Goal: Task Accomplishment & Management: Complete application form

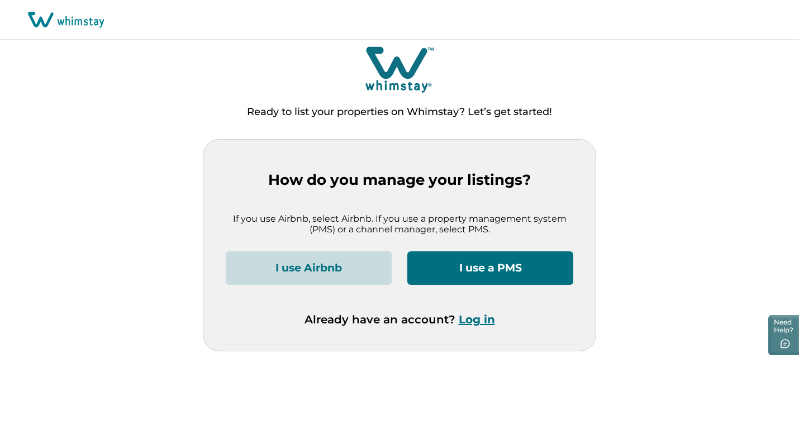
click at [438, 267] on button "I use a PMS" at bounding box center [490, 268] width 166 height 34
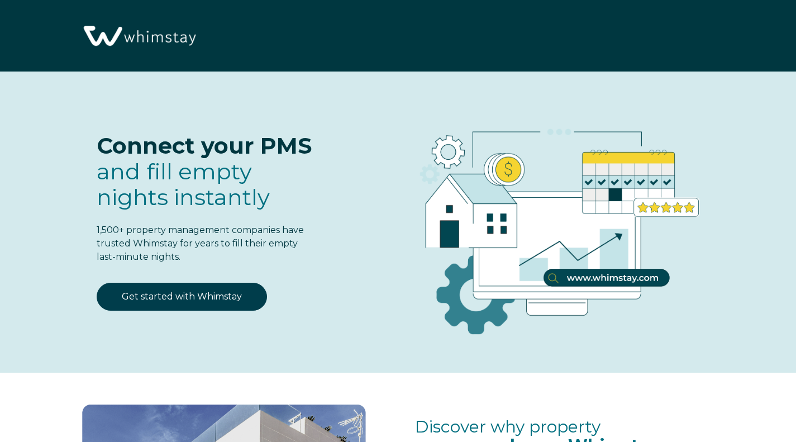
select select "CA"
select select "Standard"
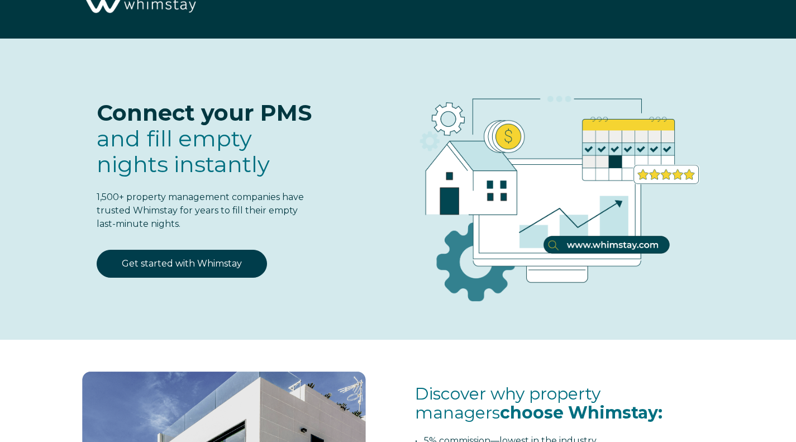
scroll to position [28, 0]
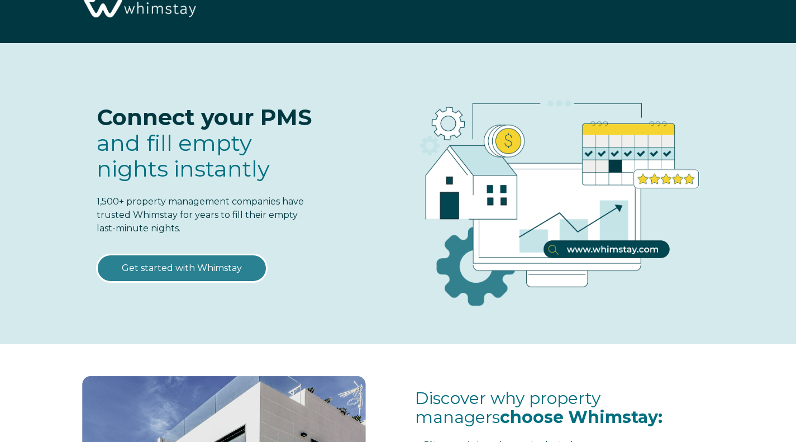
click at [220, 257] on link "Get started with Whimstay" at bounding box center [182, 268] width 170 height 28
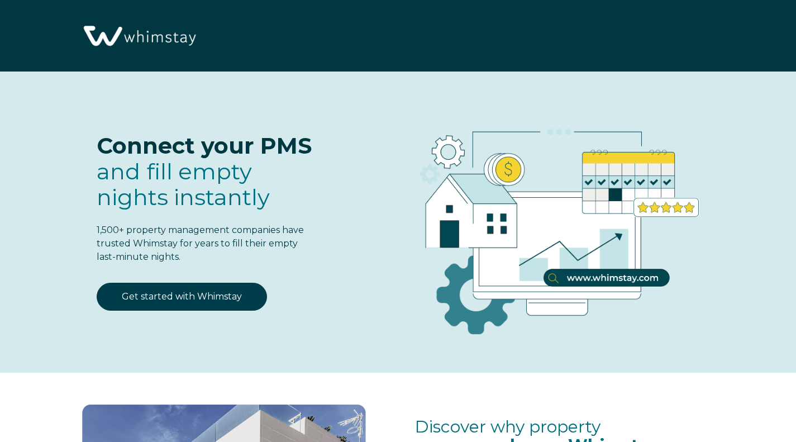
scroll to position [1349, 0]
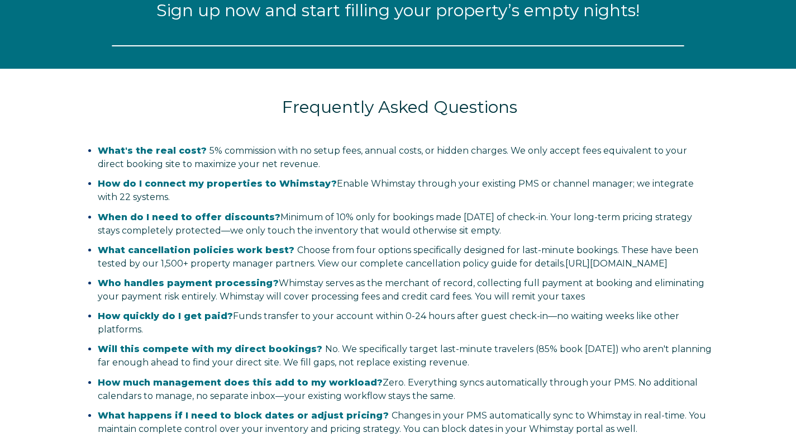
select select "CA"
select select "Standard"
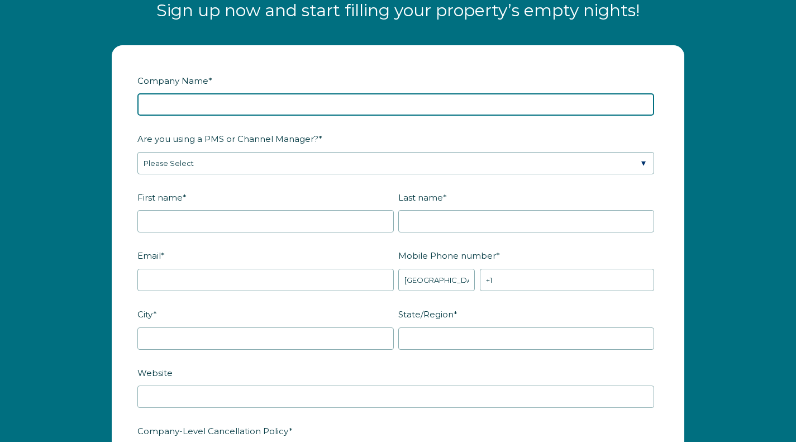
click at [285, 108] on input "Company Name *" at bounding box center [395, 104] width 517 height 22
type input "r"
type input "Revarity"
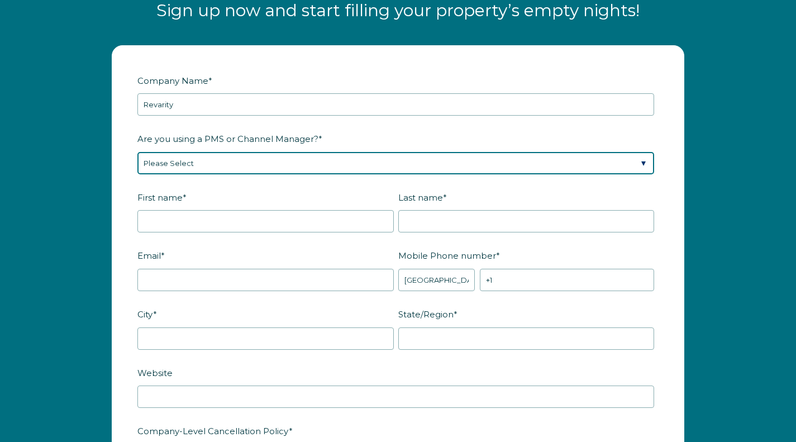
select select "Guesty"
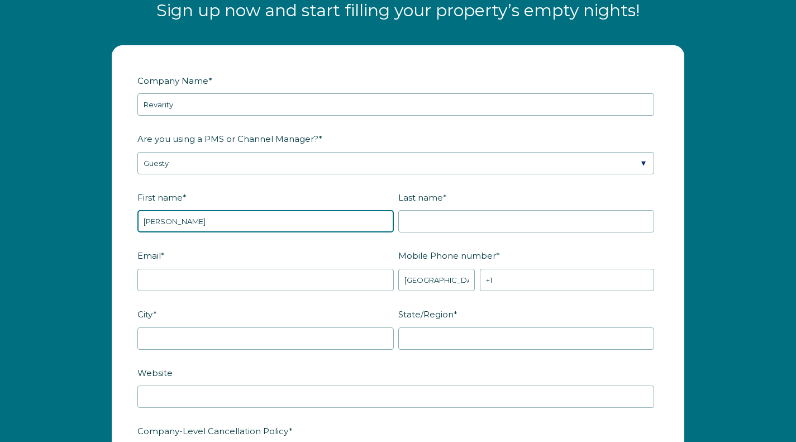
type input "[PERSON_NAME]"
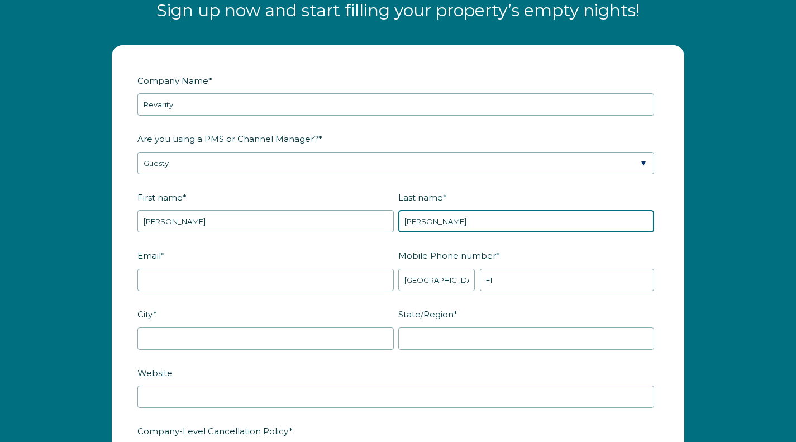
type input "[PERSON_NAME]"
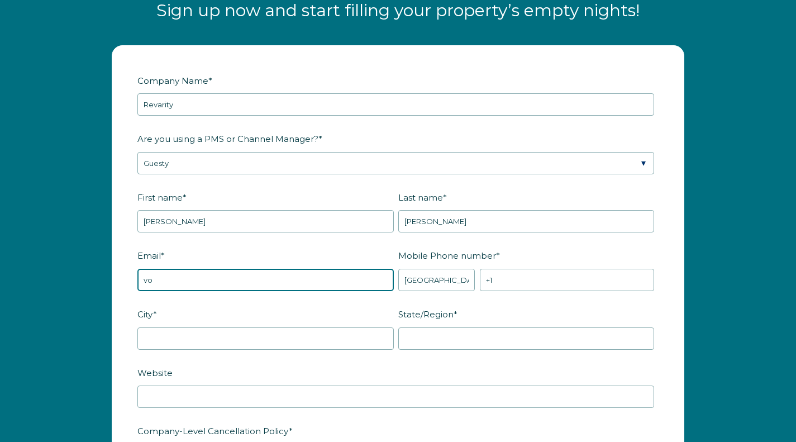
type input "v"
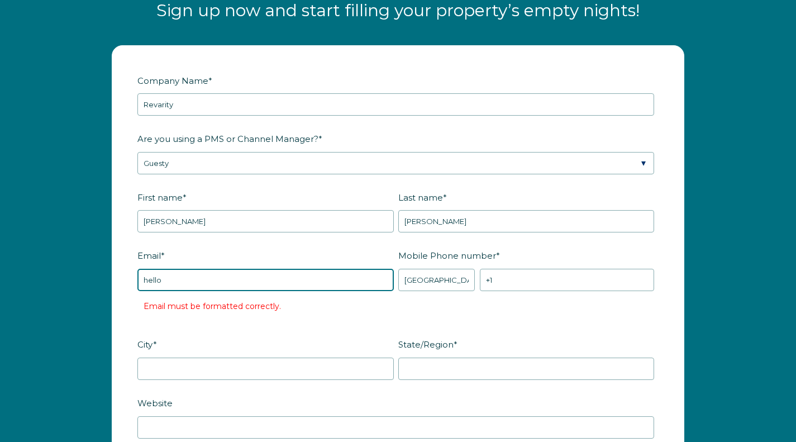
type input "[EMAIL_ADDRESS][DOMAIN_NAME]"
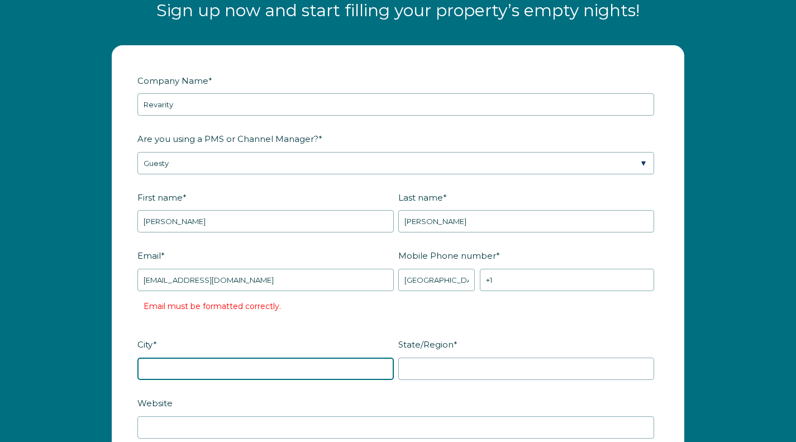
type input "[GEOGRAPHIC_DATA]"
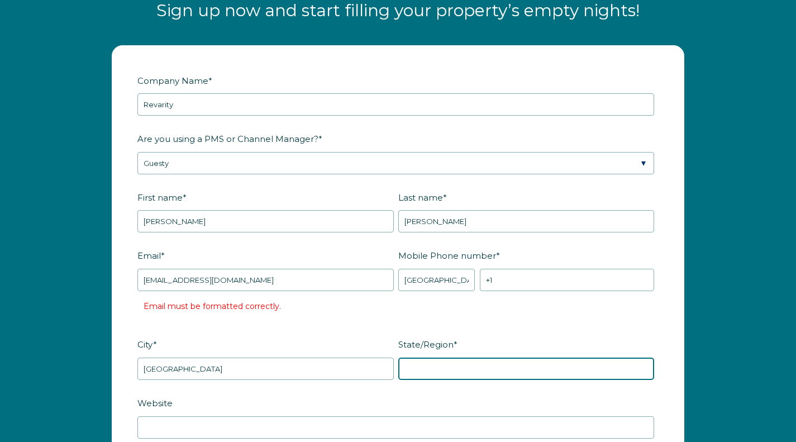
type input "CO"
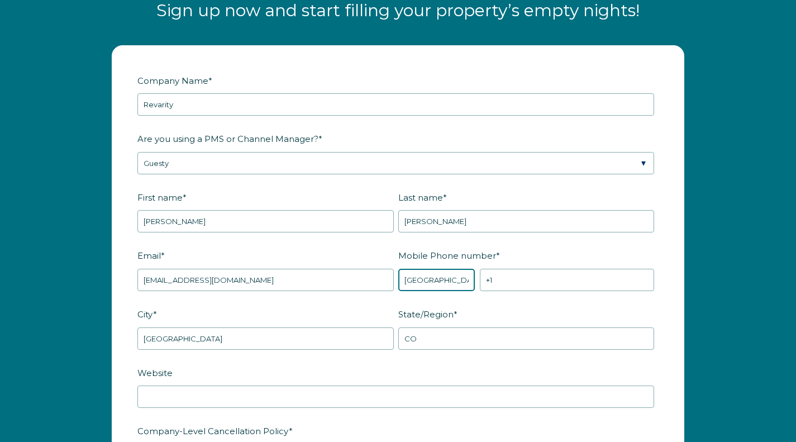
click at [452, 274] on select "* [GEOGRAPHIC_DATA] (‫[GEOGRAPHIC_DATA]‬‎) [GEOGRAPHIC_DATA] ([GEOGRAPHIC_DATA]…" at bounding box center [436, 280] width 77 height 22
select select "US"
click at [398, 269] on select "* [GEOGRAPHIC_DATA] (‫[GEOGRAPHIC_DATA]‬‎) [GEOGRAPHIC_DATA] ([GEOGRAPHIC_DATA]…" at bounding box center [436, 280] width 77 height 22
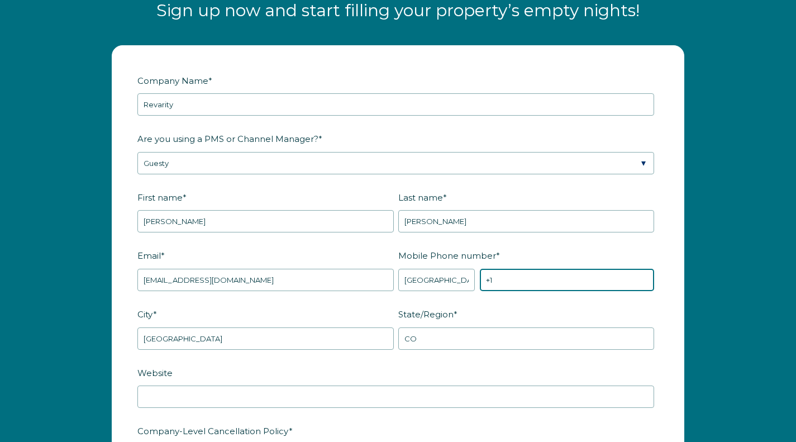
click at [522, 278] on input "+1" at bounding box center [567, 280] width 174 height 22
type input "[PHONE_NUMBER]"
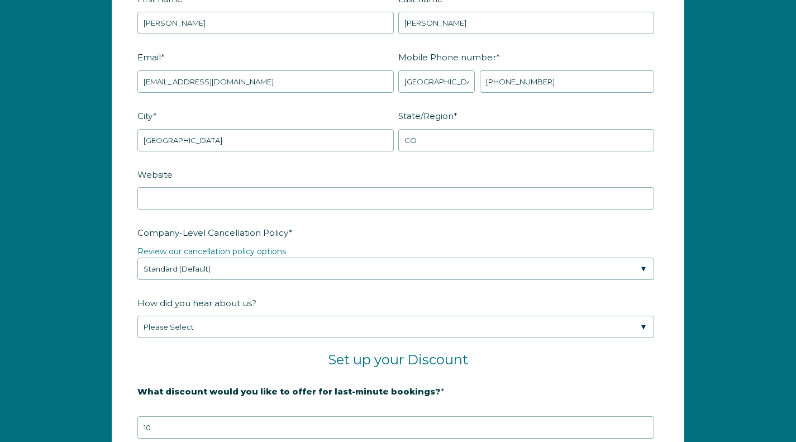
scroll to position [1548, 0]
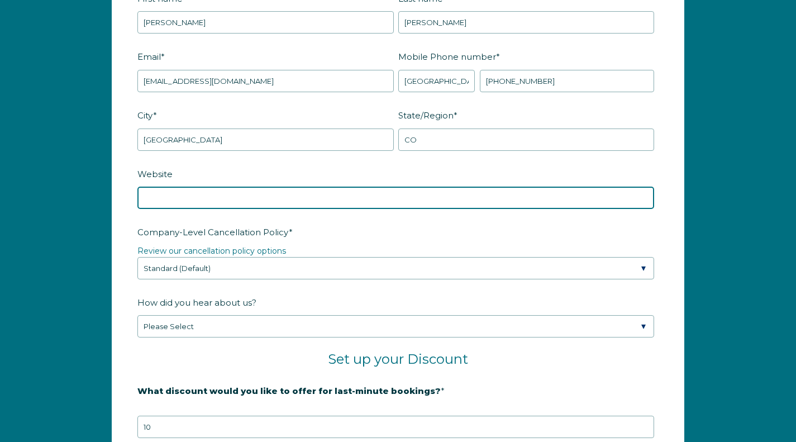
click at [364, 194] on input "Website" at bounding box center [395, 198] width 517 height 22
type input "[DOMAIN_NAME]"
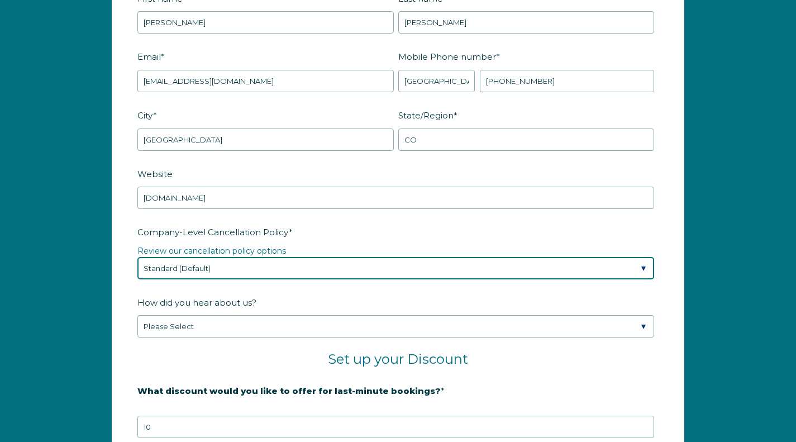
click at [281, 270] on select "Please Select Partial Standard (Default) Moderate Strict" at bounding box center [395, 268] width 517 height 22
click at [137, 257] on select "Please Select Partial Standard (Default) Moderate Strict" at bounding box center [395, 268] width 517 height 22
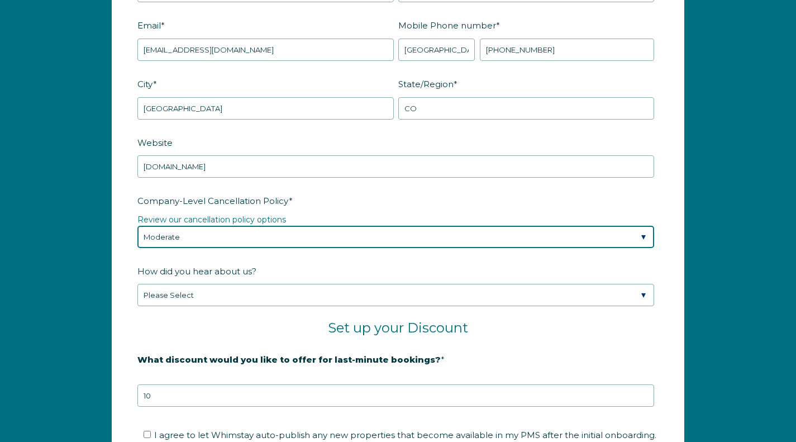
scroll to position [1580, 0]
click at [297, 235] on select "Please Select Partial Standard (Default) Moderate Strict" at bounding box center [395, 236] width 517 height 22
select select "Strict"
click at [137, 225] on select "Please Select Partial Standard (Default) Moderate Strict" at bounding box center [395, 236] width 517 height 22
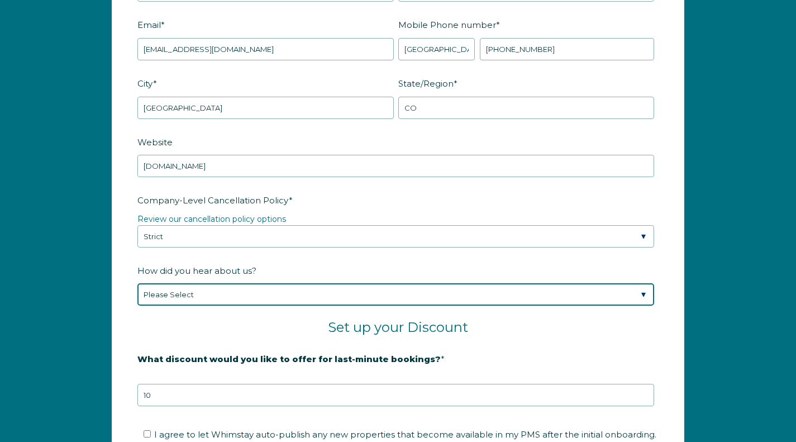
click at [243, 294] on select "Please Select Found Whimstay through a Google search Spoke to a Whimstay salesp…" at bounding box center [395, 294] width 517 height 22
select select "Podcast"
click at [137, 283] on select "Please Select Found Whimstay through a Google search Spoke to a Whimstay salesp…" at bounding box center [395, 294] width 517 height 22
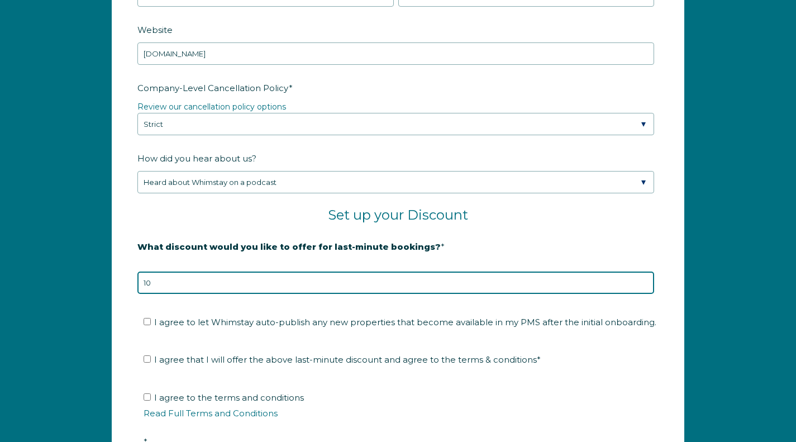
click at [292, 284] on input "10" at bounding box center [395, 283] width 517 height 22
type input "1"
type input "20"
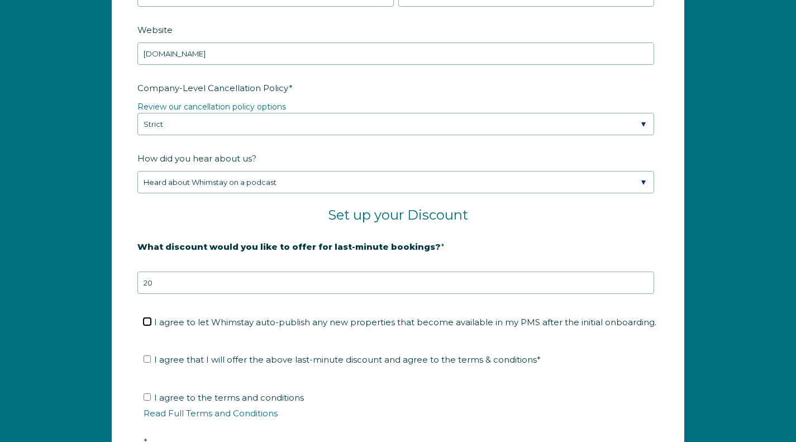
click at [150, 318] on input "I agree to let Whimstay auto-publish any new properties that become available i…" at bounding box center [147, 321] width 7 height 7
checkbox input "true"
click at [146, 355] on input "I agree that I will offer the above last-minute discount and agree to the terms…" at bounding box center [147, 358] width 7 height 7
checkbox input "true"
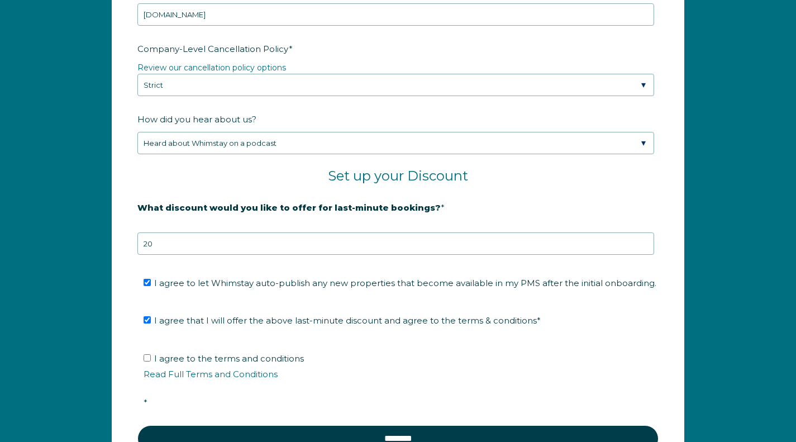
click at [151, 358] on label "I agree to the terms and conditions Read Full Terms and Conditions *" at bounding box center [402, 380] width 517 height 55
click at [151, 358] on input "I agree to the terms and conditions Read Full Terms and Conditions *" at bounding box center [147, 357] width 7 height 7
checkbox input "true"
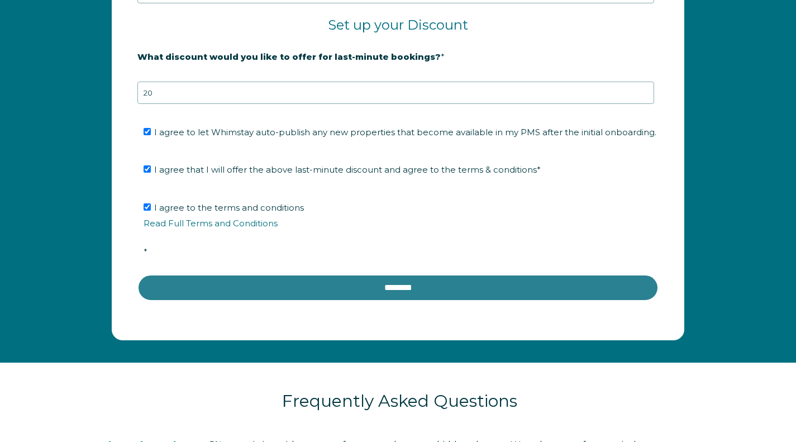
click at [381, 279] on input "********" at bounding box center [397, 287] width 521 height 27
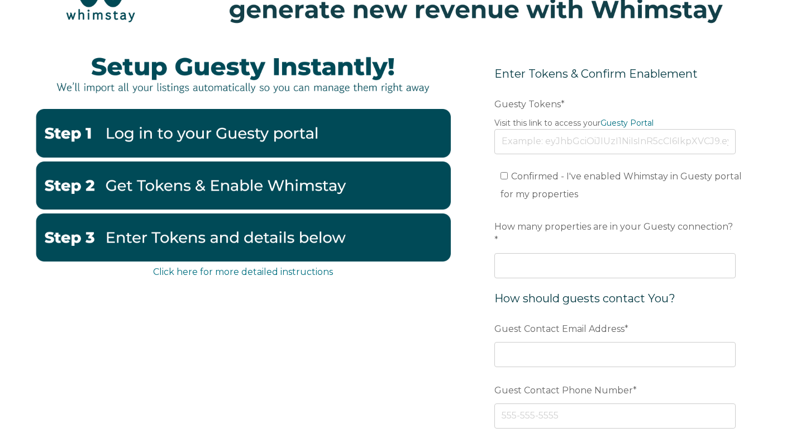
scroll to position [58, 0]
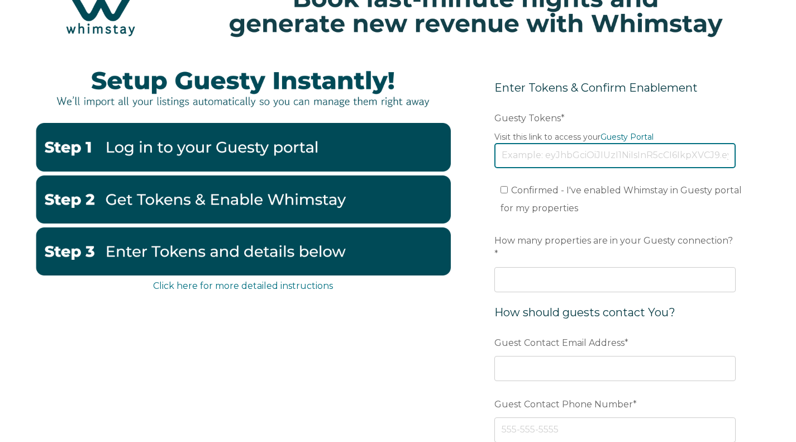
click at [565, 152] on input "Guesty Tokens *" at bounding box center [615, 155] width 241 height 25
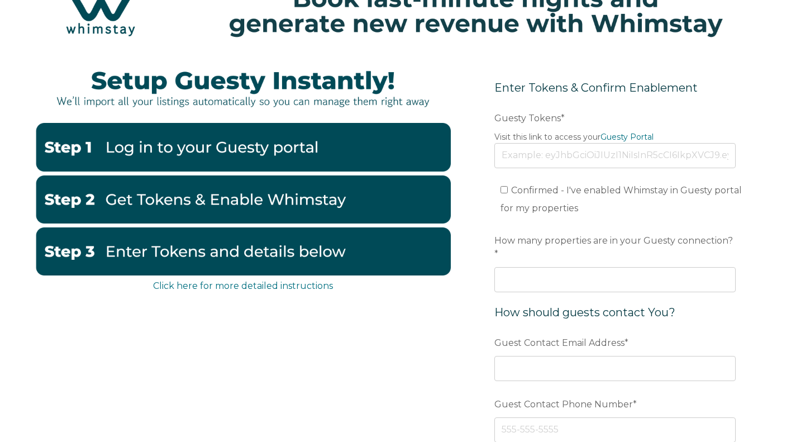
click at [563, 126] on label "Guesty Tokens *" at bounding box center [615, 118] width 241 height 20
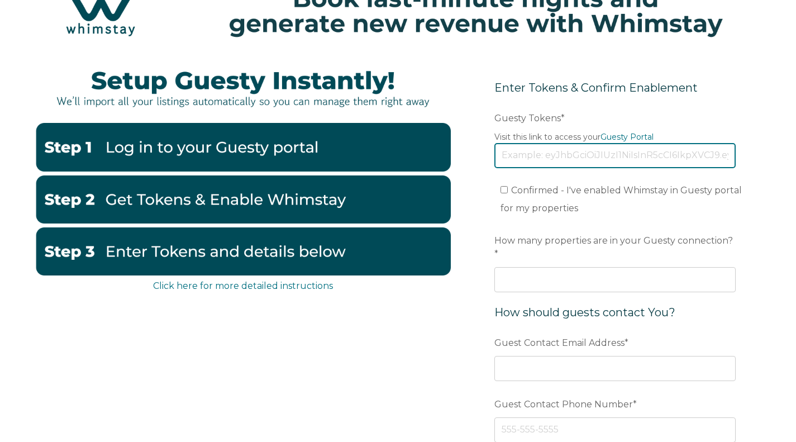
click at [563, 143] on input "Guesty Tokens *" at bounding box center [615, 155] width 241 height 25
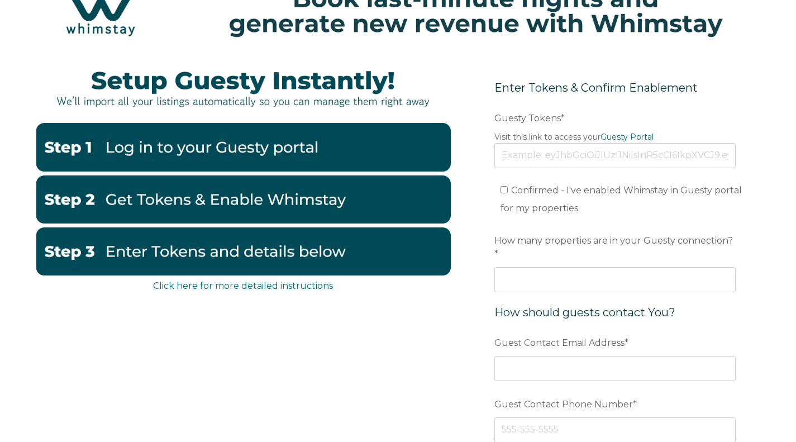
click at [503, 88] on span "Enter Tokens & Confirm Enablement" at bounding box center [596, 87] width 203 height 13
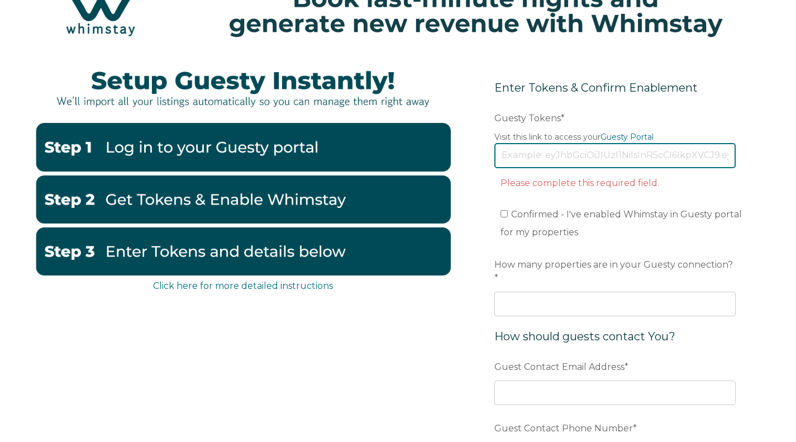
click at [539, 163] on input "Guesty Tokens *" at bounding box center [615, 155] width 241 height 25
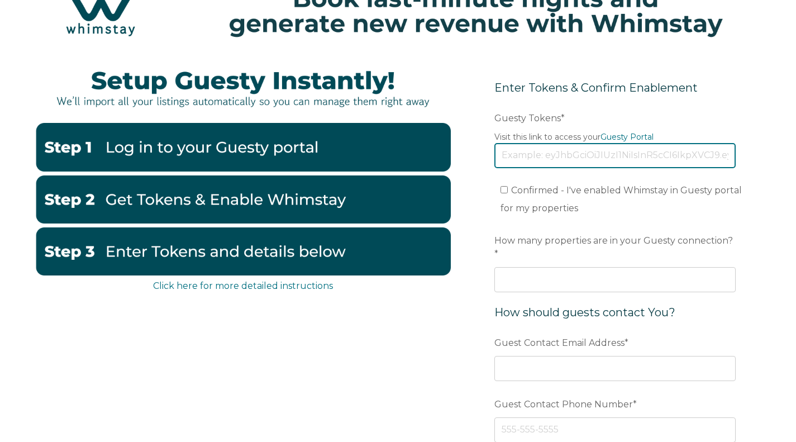
scroll to position [84, 0]
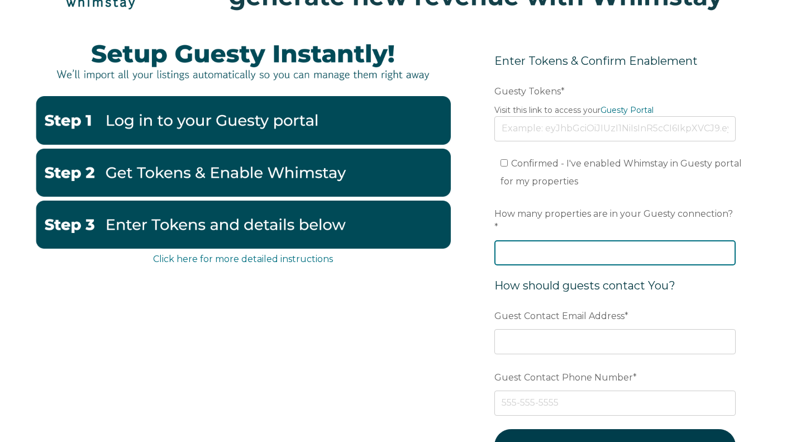
click at [567, 235] on div "How many properties are in your Guesty connection? *" at bounding box center [615, 234] width 241 height 61
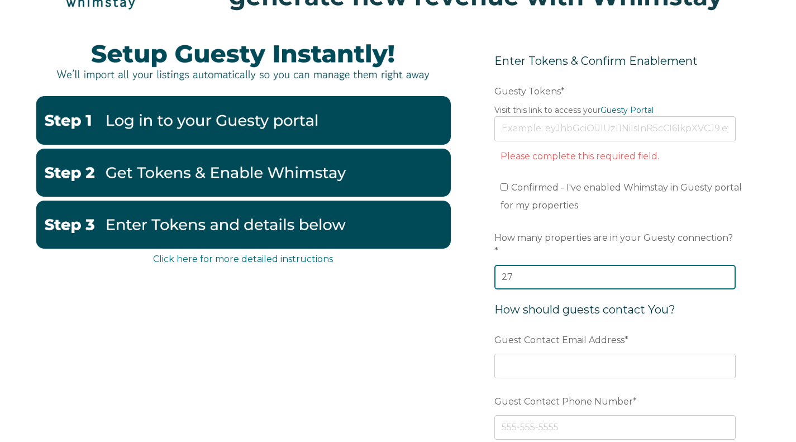
type input "27"
click at [455, 279] on div "Click here for more detailed instructions Enter Tokens & Confirm Enablement Pre…" at bounding box center [398, 277] width 726 height 496
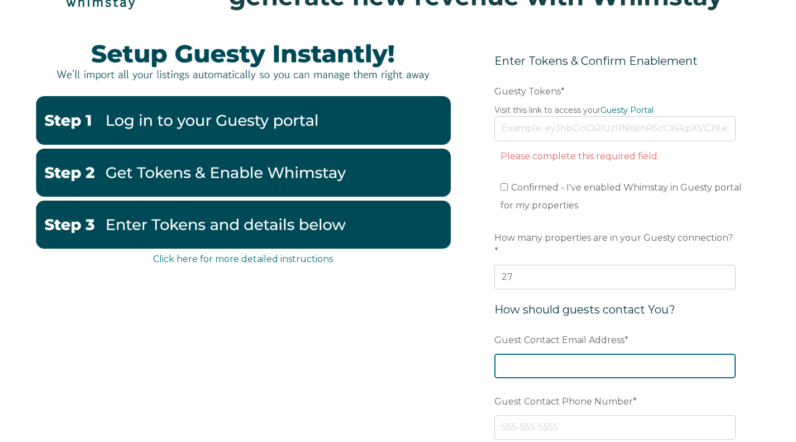
click at [552, 354] on input "Guest Contact Email Address *" at bounding box center [615, 366] width 241 height 25
type input "[EMAIL_ADDRESS][DOMAIN_NAME]"
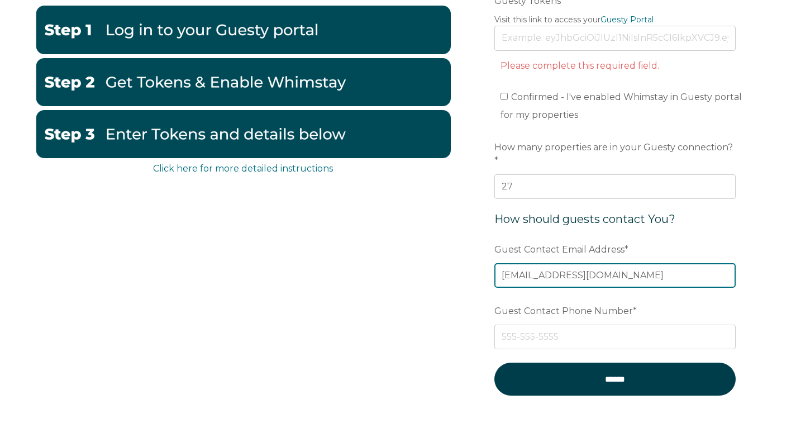
scroll to position [183, 0]
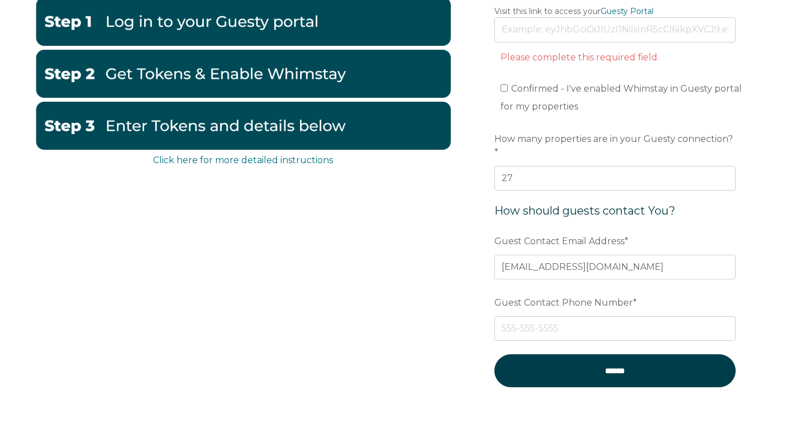
click at [446, 363] on div "Click here for more detailed instructions Enter Tokens & Confirm Enablement Pre…" at bounding box center [398, 178] width 726 height 496
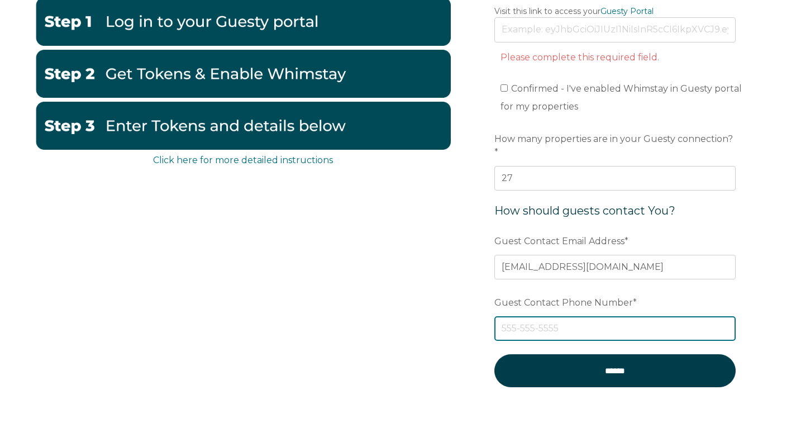
click at [555, 316] on input "Guest Contact Phone Number *" at bounding box center [615, 328] width 241 height 25
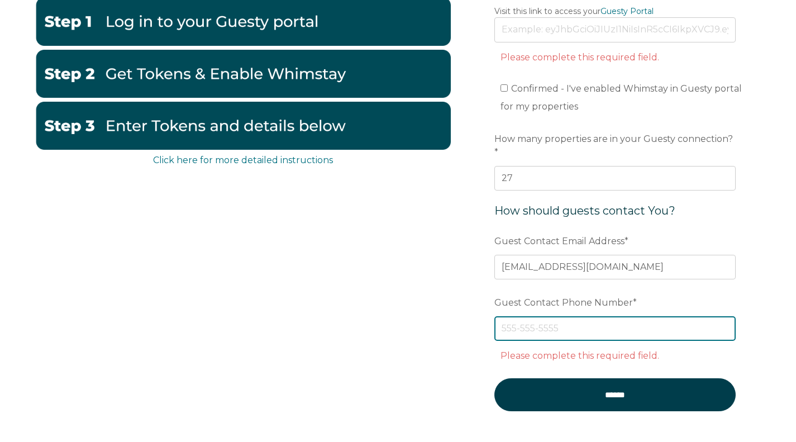
type input "8329004588"
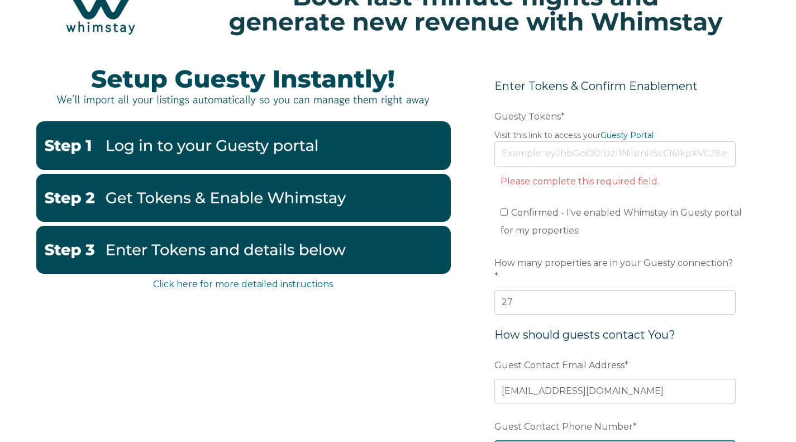
scroll to position [0, 0]
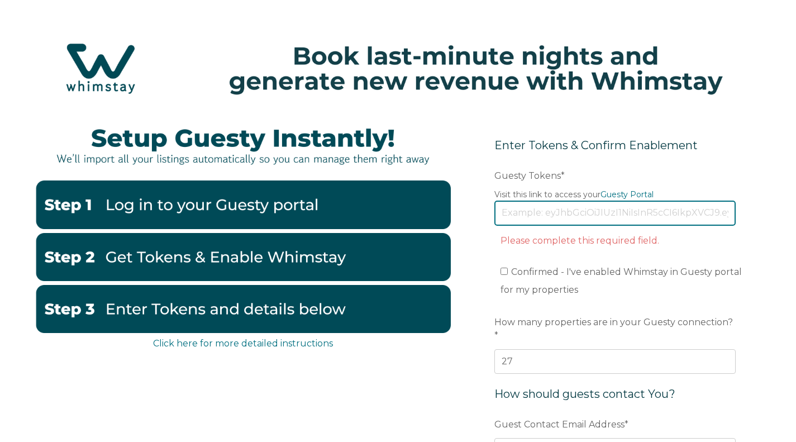
click at [520, 212] on input "Guesty Tokens *" at bounding box center [615, 213] width 241 height 25
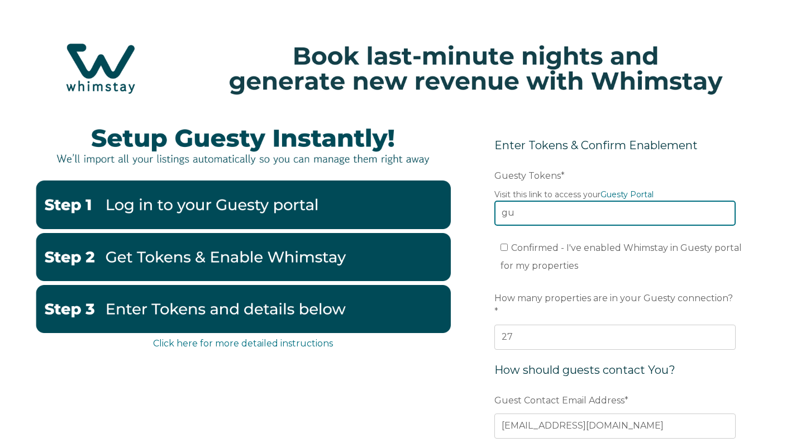
type input "g"
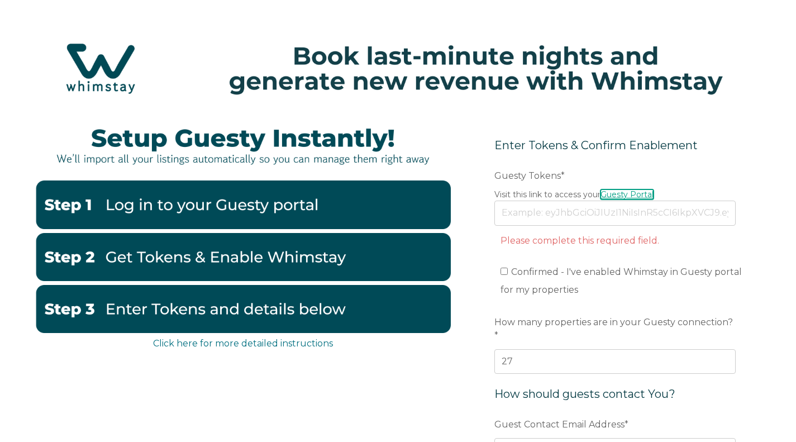
click at [618, 194] on link "Guesty Portal" at bounding box center [627, 194] width 53 height 10
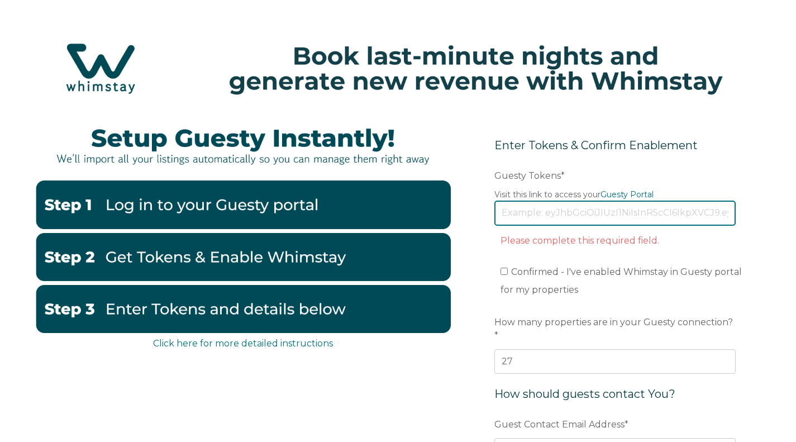
click at [530, 222] on input "Guesty Tokens *" at bounding box center [615, 213] width 241 height 25
paste input "eyJhbGciOiJIUzI1NiIsInR5cCI6IkpXVCJ9.eyJ0b2tlbklkIjoiNjhlNDVhM2IwMWIxYTQ3NGU2MT…"
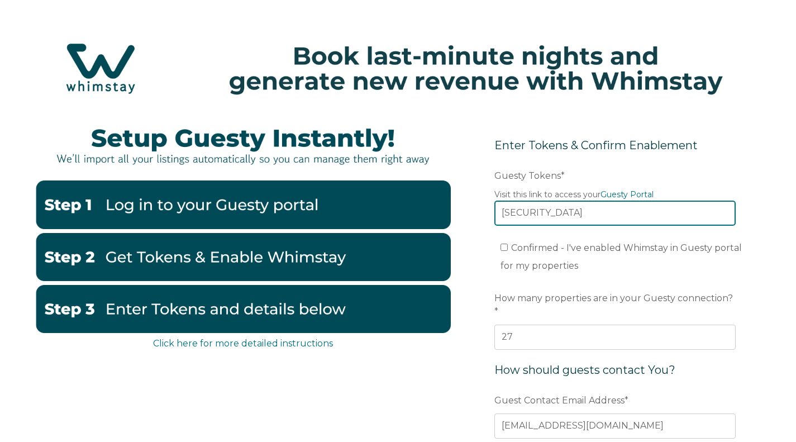
scroll to position [0, 2302]
type input "eyJhbGciOiJIUzI1NiIsInR5cCI6IkpXVCJ9.eyJ0b2tlbklkIjoiNjhlNDVhM2IwMWIxYTQ3NGU2MT…"
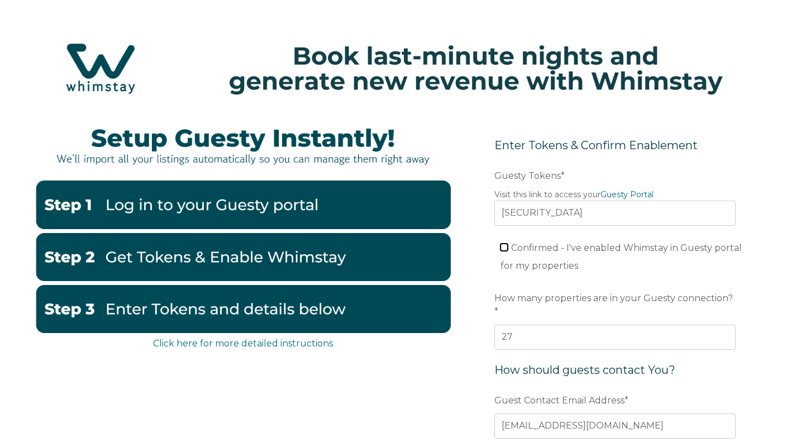
click at [507, 246] on input "Confirmed - I've enabled Whimstay in Guesty portal for my properties" at bounding box center [504, 247] width 7 height 7
checkbox input "true"
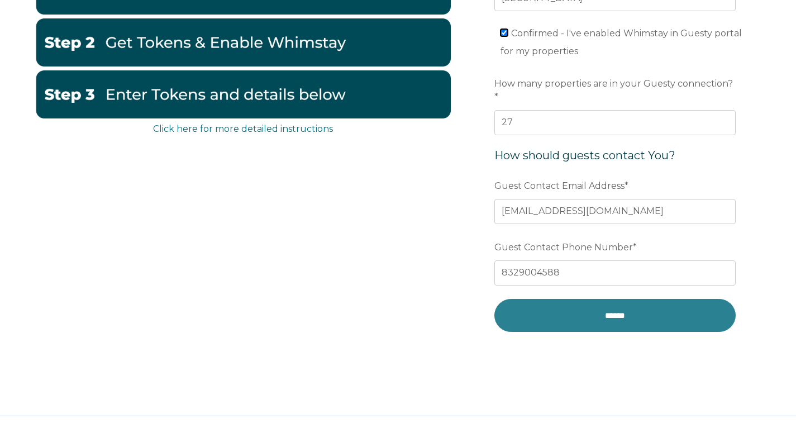
scroll to position [226, 0]
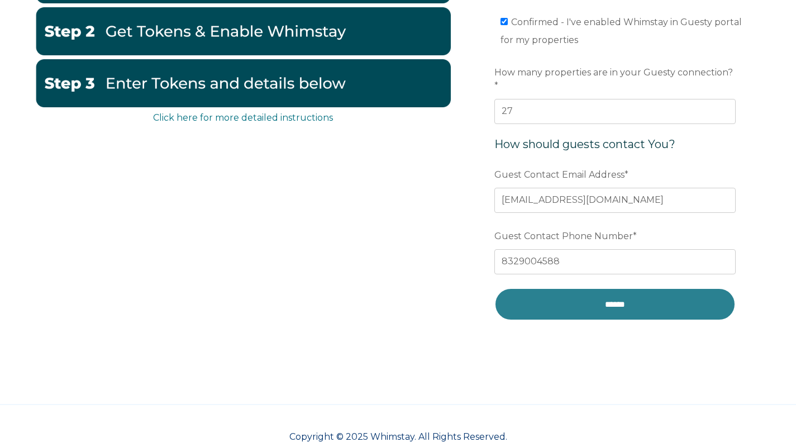
click at [556, 288] on input "******" at bounding box center [615, 304] width 241 height 33
